Goal: Check status: Check status

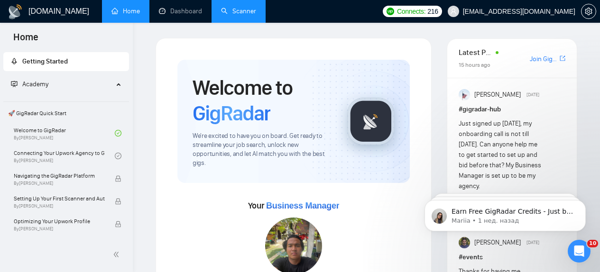
click at [243, 13] on link "Scanner" at bounding box center [238, 11] width 35 height 8
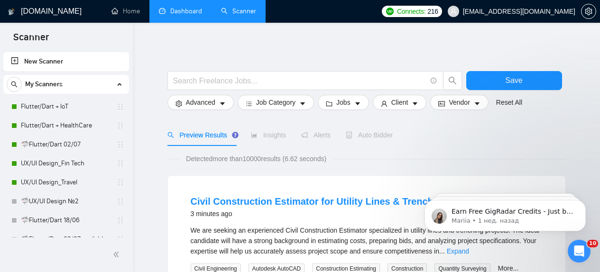
click at [187, 10] on link "Dashboard" at bounding box center [180, 11] width 43 height 8
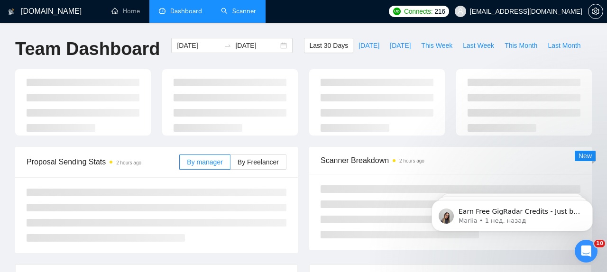
type input "[DATE]"
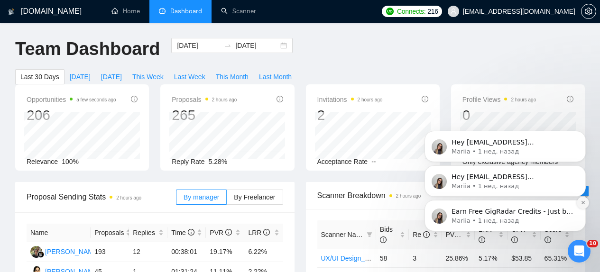
click at [582, 202] on icon "Dismiss notification" at bounding box center [583, 202] width 5 height 5
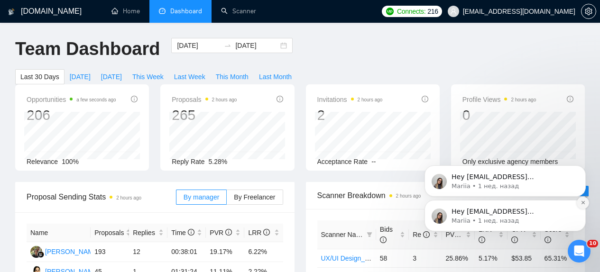
click at [582, 197] on button "Dismiss notification" at bounding box center [583, 203] width 12 height 12
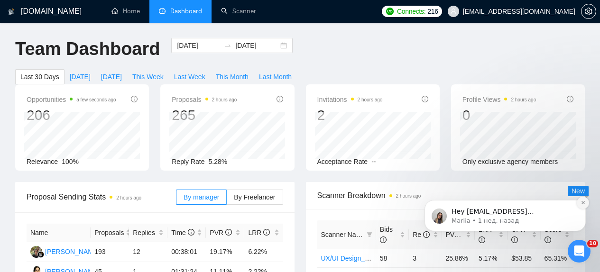
click at [583, 201] on icon "Dismiss notification" at bounding box center [583, 202] width 5 height 5
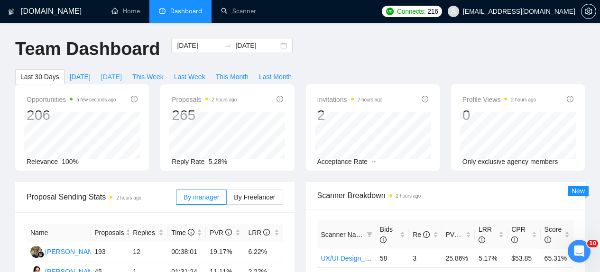
click at [115, 75] on span "[DATE]" at bounding box center [111, 77] width 21 height 10
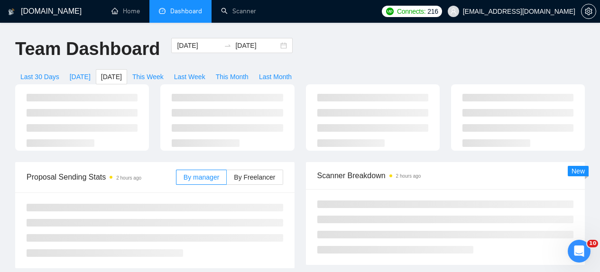
type input "[DATE]"
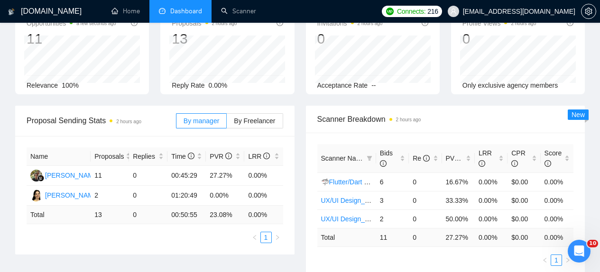
scroll to position [80, 0]
